Goal: Task Accomplishment & Management: Use online tool/utility

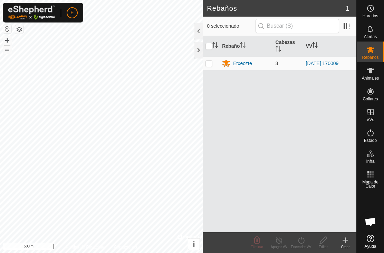
click at [8, 30] on button "button" at bounding box center [7, 29] width 8 height 8
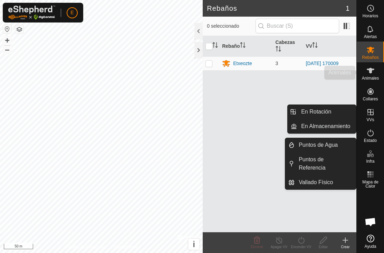
click at [368, 77] on span "Animales" at bounding box center [370, 78] width 17 height 4
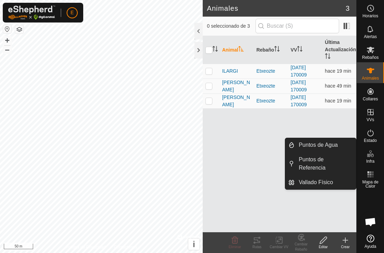
click at [369, 159] on span "Infra" at bounding box center [370, 161] width 8 height 4
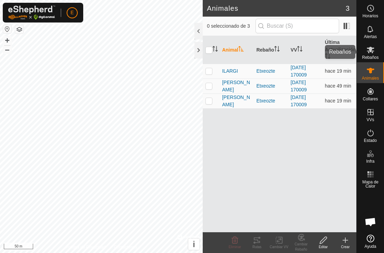
click at [373, 50] on icon at bounding box center [371, 50] width 8 height 7
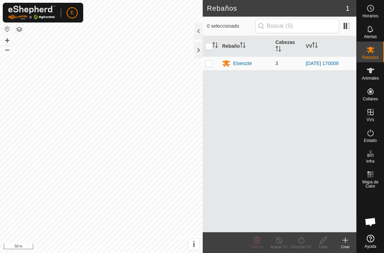
click at [348, 240] on icon at bounding box center [346, 240] width 8 height 8
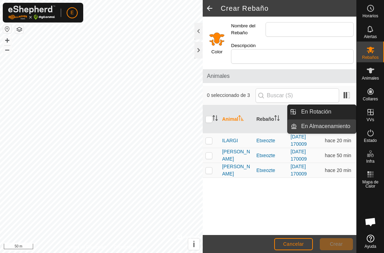
click at [341, 129] on span "En Almacenamiento" at bounding box center [325, 126] width 49 height 8
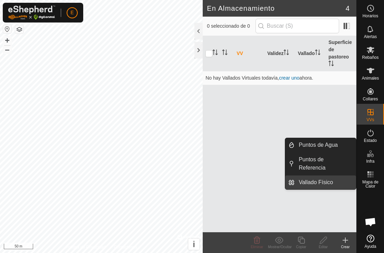
click at [324, 182] on span "Vallado Físico" at bounding box center [316, 182] width 34 height 8
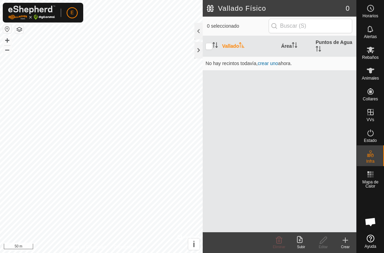
click at [351, 247] on div "Crear" at bounding box center [346, 246] width 22 height 5
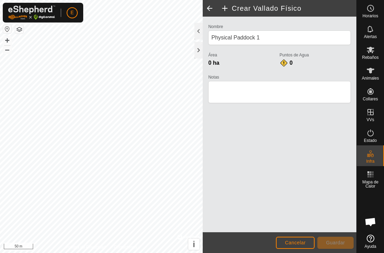
click at [297, 241] on span "Cancelar" at bounding box center [295, 243] width 21 height 6
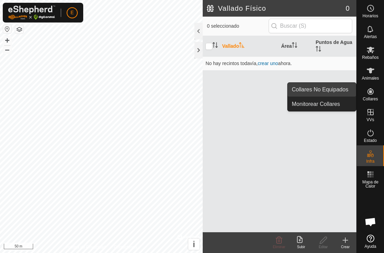
click at [337, 92] on span "Collares No Equipados" at bounding box center [320, 89] width 57 height 8
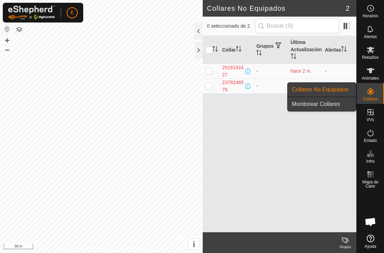
click at [335, 103] on span "Monitorear Collares" at bounding box center [316, 104] width 48 height 8
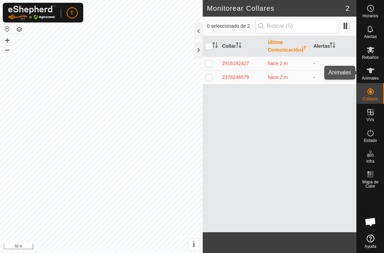
click at [372, 69] on icon at bounding box center [371, 71] width 8 height 6
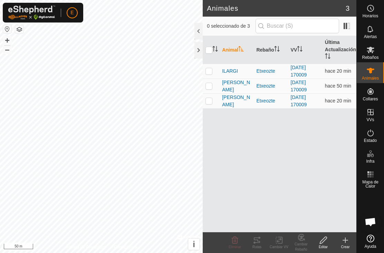
click at [375, 52] on es-mob-svg-icon at bounding box center [371, 49] width 12 height 11
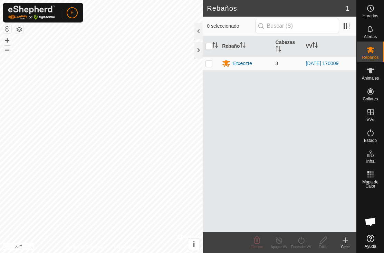
click at [346, 243] on icon at bounding box center [346, 240] width 8 height 8
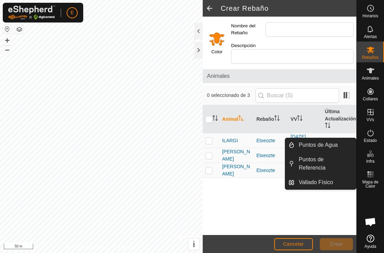
click at [372, 159] on span "Infra" at bounding box center [370, 161] width 8 height 4
click at [371, 31] on icon at bounding box center [371, 29] width 6 height 7
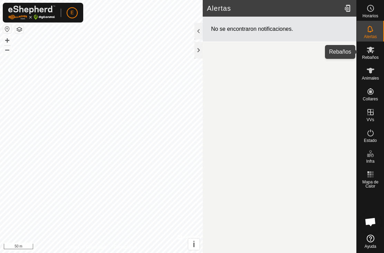
click at [370, 51] on icon at bounding box center [371, 50] width 8 height 7
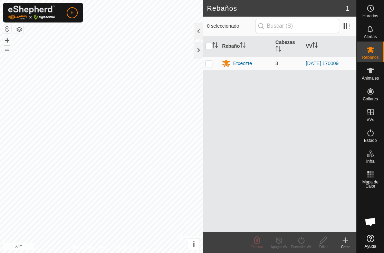
click at [347, 242] on icon at bounding box center [346, 240] width 8 height 8
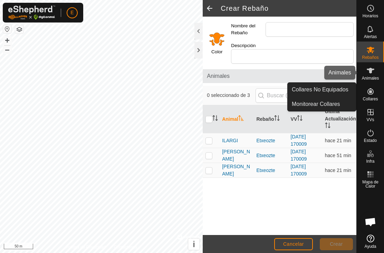
click at [372, 73] on icon at bounding box center [371, 70] width 8 height 8
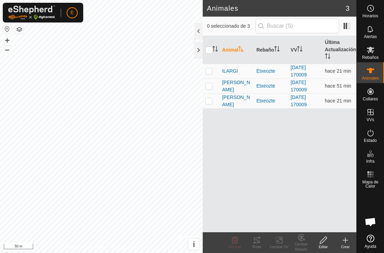
click at [347, 242] on icon at bounding box center [346, 240] width 8 height 8
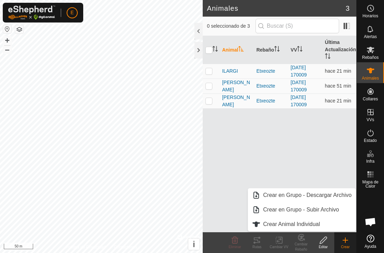
click at [349, 242] on icon at bounding box center [346, 240] width 8 height 8
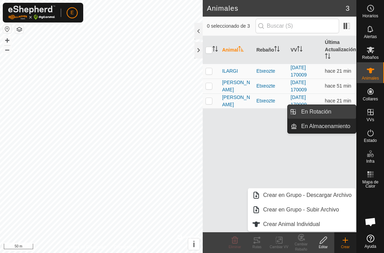
click at [323, 113] on span "En Rotación" at bounding box center [316, 112] width 30 height 8
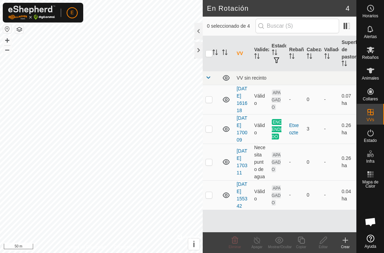
click at [354, 240] on create-svg-icon at bounding box center [346, 240] width 22 height 8
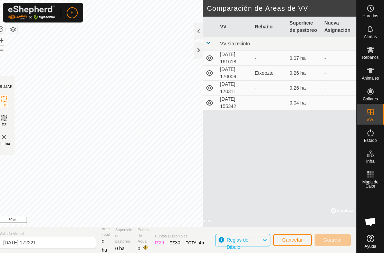
click at [295, 238] on span "Cancelar" at bounding box center [292, 240] width 21 height 6
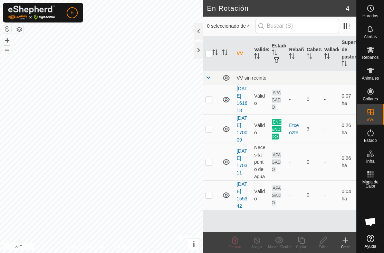
click at [351, 240] on create-svg-icon at bounding box center [346, 240] width 22 height 8
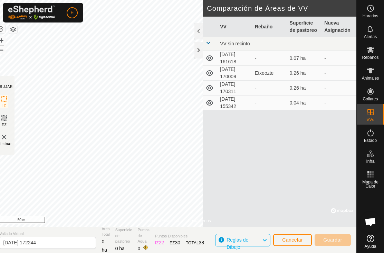
click at [292, 237] on span "Cancelar" at bounding box center [292, 240] width 21 height 6
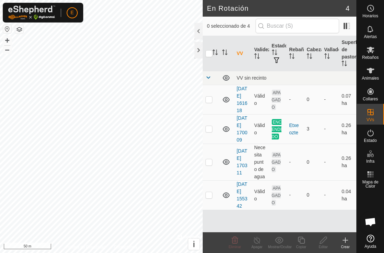
click at [351, 242] on create-svg-icon at bounding box center [346, 240] width 22 height 8
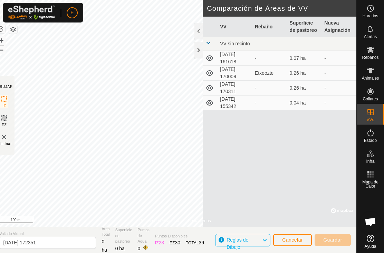
click at [290, 236] on button "Cancelar" at bounding box center [292, 240] width 39 height 12
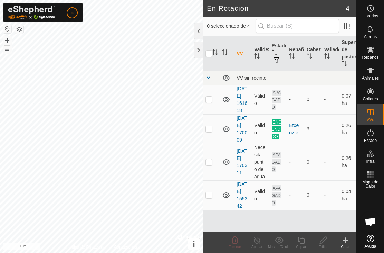
click at [346, 243] on icon at bounding box center [346, 240] width 8 height 8
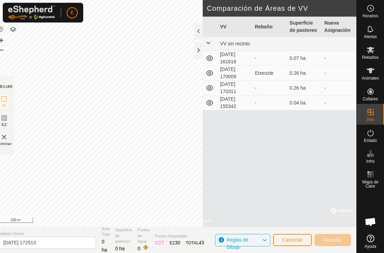
click at [8, 140] on img at bounding box center [4, 137] width 8 height 8
click at [11, 146] on span "Eliminar" at bounding box center [4, 143] width 15 height 5
click at [8, 140] on img at bounding box center [4, 137] width 8 height 8
click at [11, 142] on span "Eliminar" at bounding box center [4, 143] width 15 height 5
click at [296, 239] on span "Cancelar" at bounding box center [292, 240] width 21 height 6
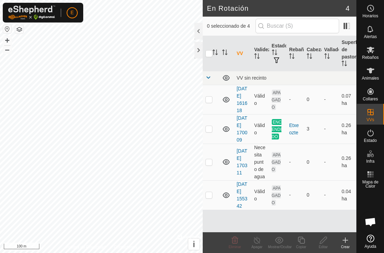
click at [344, 243] on icon at bounding box center [346, 240] width 8 height 8
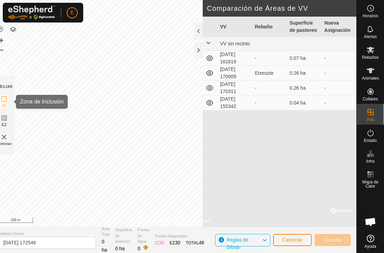
click at [8, 98] on icon at bounding box center [4, 99] width 8 height 8
click at [5, 26] on button "button" at bounding box center [1, 29] width 8 height 8
click at [374, 237] on icon at bounding box center [371, 238] width 8 height 8
click at [8, 139] on img at bounding box center [4, 137] width 8 height 8
click at [7, 140] on img at bounding box center [4, 137] width 8 height 8
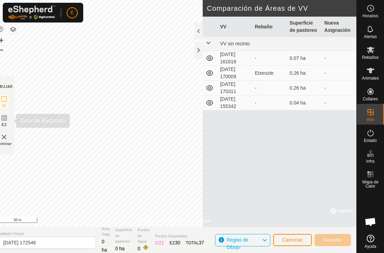
click at [6, 116] on icon at bounding box center [4, 118] width 4 height 4
click at [8, 120] on icon at bounding box center [4, 118] width 8 height 8
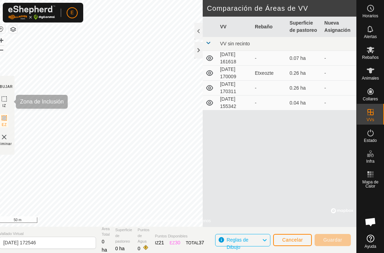
click at [7, 96] on rect at bounding box center [4, 99] width 6 height 6
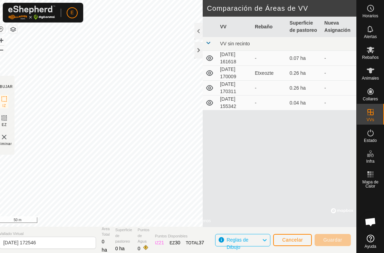
click at [8, 99] on icon at bounding box center [4, 99] width 8 height 8
click at [6, 117] on icon at bounding box center [4, 118] width 4 height 4
click at [6, 119] on icon at bounding box center [4, 118] width 4 height 4
click at [7, 121] on rect at bounding box center [4, 118] width 6 height 6
click at [296, 239] on span "Cancelar" at bounding box center [292, 240] width 21 height 6
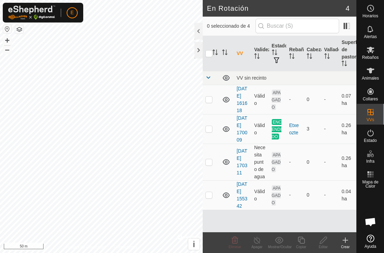
click at [348, 241] on icon at bounding box center [346, 240] width 8 height 8
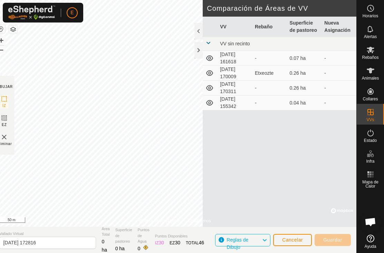
click at [1, 122] on section "DIBUJAR IZ EZ Eliminar" at bounding box center [4, 115] width 21 height 79
click at [6, 118] on icon at bounding box center [4, 118] width 4 height 4
click at [6, 119] on icon at bounding box center [4, 118] width 4 height 4
click at [7, 115] on rect at bounding box center [4, 118] width 6 height 6
click at [6, 119] on icon at bounding box center [4, 118] width 4 height 4
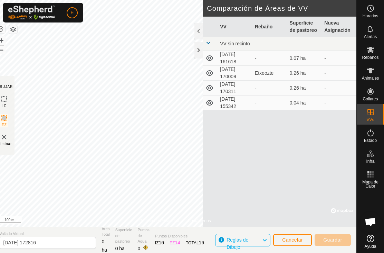
click at [6, 118] on icon at bounding box center [4, 118] width 4 height 4
click at [8, 95] on icon at bounding box center [4, 99] width 8 height 8
click at [7, 97] on rect at bounding box center [4, 99] width 6 height 6
click at [7, 99] on rect at bounding box center [4, 99] width 6 height 6
click at [299, 238] on span "Cancelar" at bounding box center [292, 240] width 21 height 6
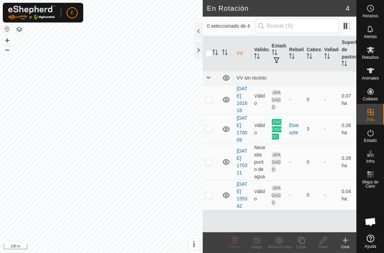
click at [346, 242] on icon at bounding box center [346, 240] width 0 height 5
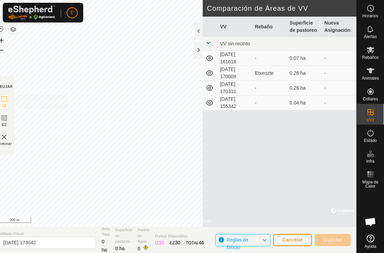
click at [7, 96] on rect at bounding box center [4, 99] width 6 height 6
click at [8, 98] on icon at bounding box center [4, 99] width 8 height 8
click at [7, 121] on rect at bounding box center [4, 118] width 6 height 6
click at [4, 97] on section "DIBUJAR IZ EZ Eliminar" at bounding box center [4, 115] width 21 height 79
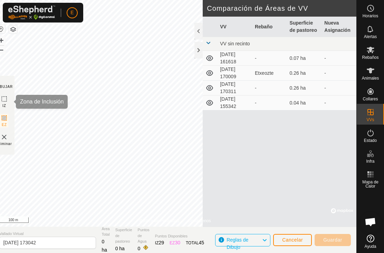
click at [8, 99] on icon at bounding box center [4, 99] width 8 height 8
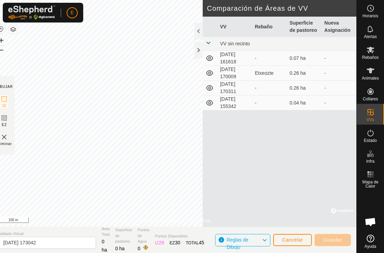
click at [8, 97] on icon at bounding box center [4, 99] width 8 height 8
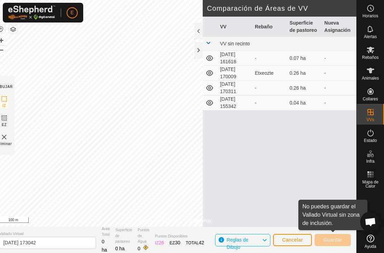
click at [295, 236] on button "Cancelar" at bounding box center [292, 240] width 39 height 12
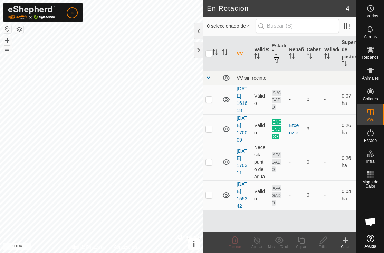
click at [350, 243] on create-svg-icon at bounding box center [346, 240] width 22 height 8
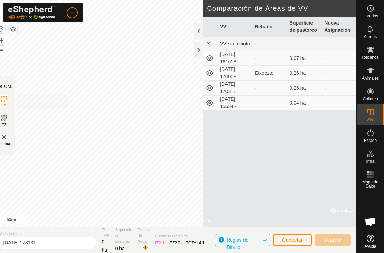
click at [8, 100] on icon at bounding box center [4, 99] width 8 height 8
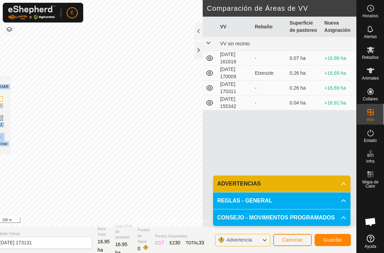
click at [340, 237] on span "Guardar" at bounding box center [333, 240] width 19 height 6
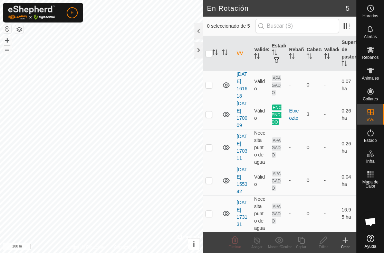
scroll to position [36, 0]
